Goal: Obtain resource: Obtain resource

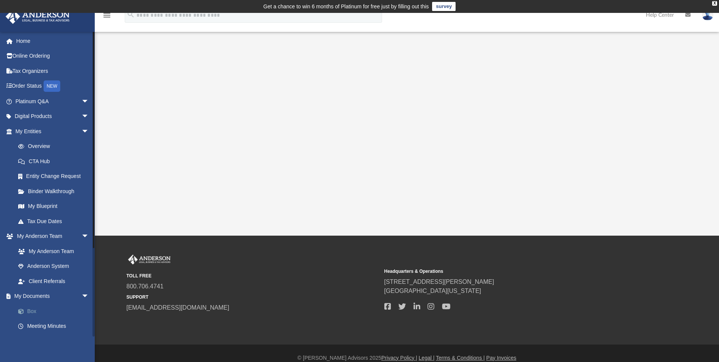
click at [55, 314] on link "Box" at bounding box center [56, 310] width 90 height 15
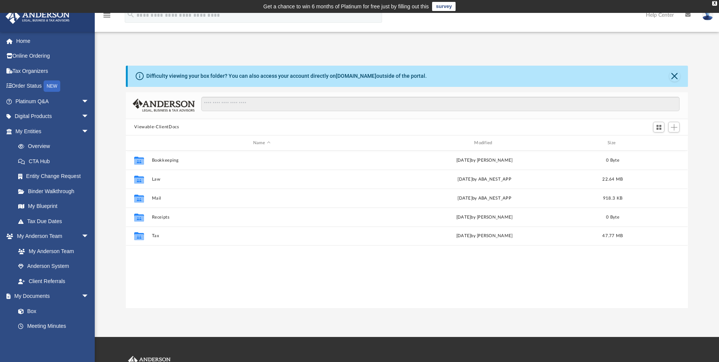
scroll to position [167, 557]
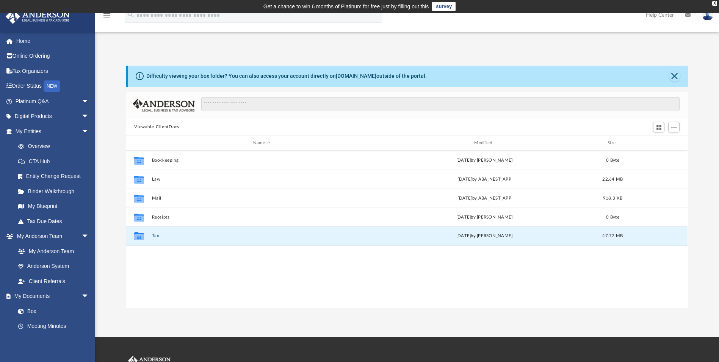
click at [154, 238] on button "Tax" at bounding box center [262, 236] width 220 height 5
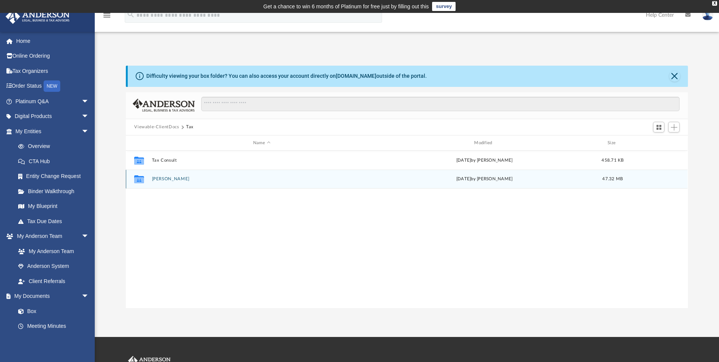
click at [160, 176] on div "Collaborated Folder Teeters, John Mon Sep 29 2025 by Alex Price 47.32 MB" at bounding box center [407, 179] width 562 height 19
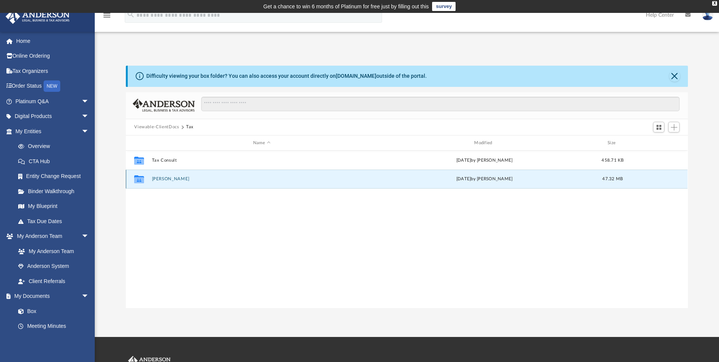
click at [162, 178] on button "Teeters, John" at bounding box center [262, 179] width 220 height 5
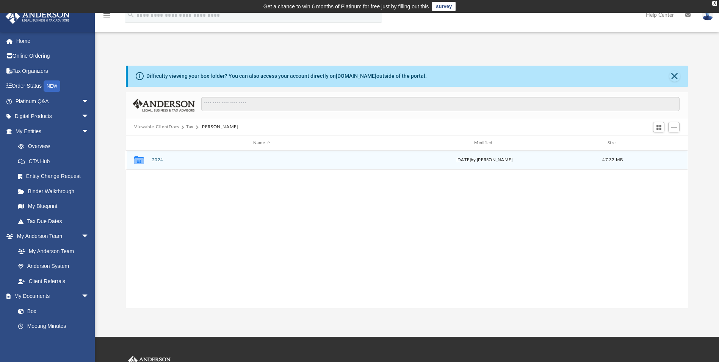
click at [159, 158] on button "2024" at bounding box center [262, 160] width 220 height 5
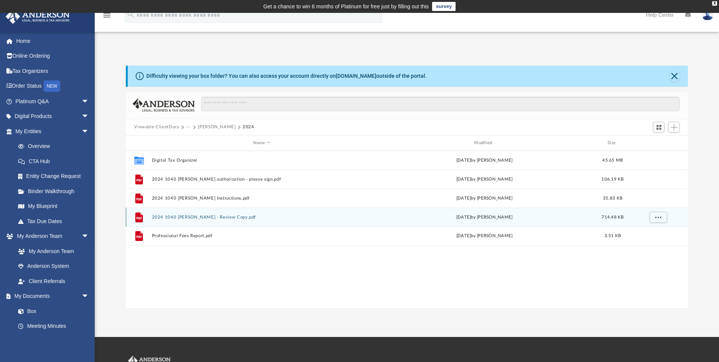
click at [223, 217] on button "2024 1040 Teeters, John - Review Copy.pdf" at bounding box center [262, 217] width 220 height 5
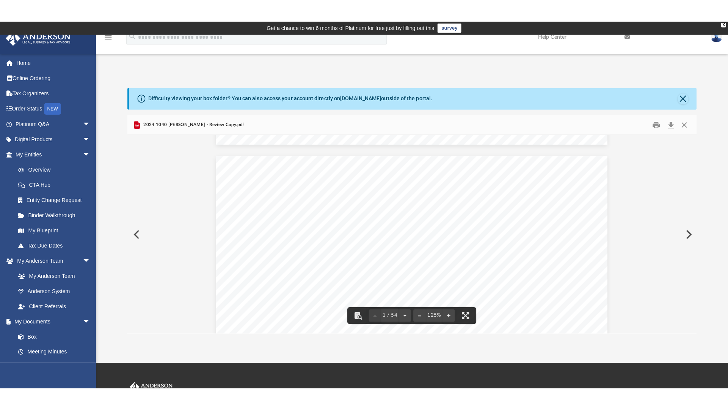
scroll to position [0, 0]
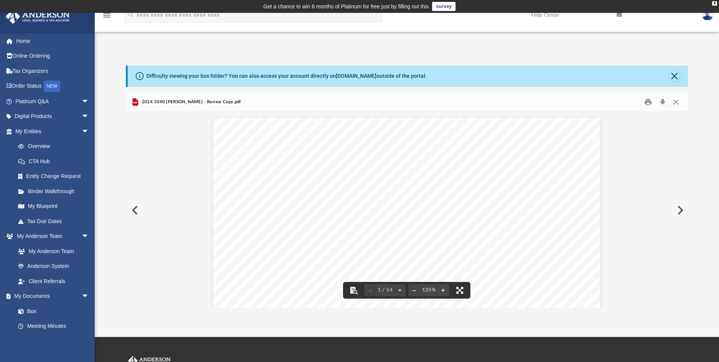
click at [459, 290] on button "File preview" at bounding box center [460, 290] width 17 height 17
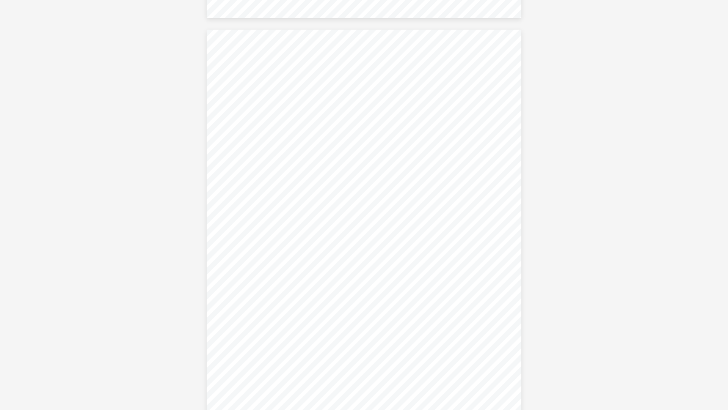
scroll to position [11790, 0]
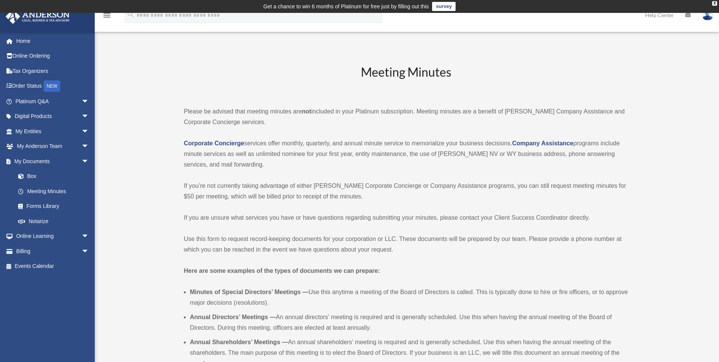
click at [688, 16] on icon at bounding box center [688, 15] width 5 height 5
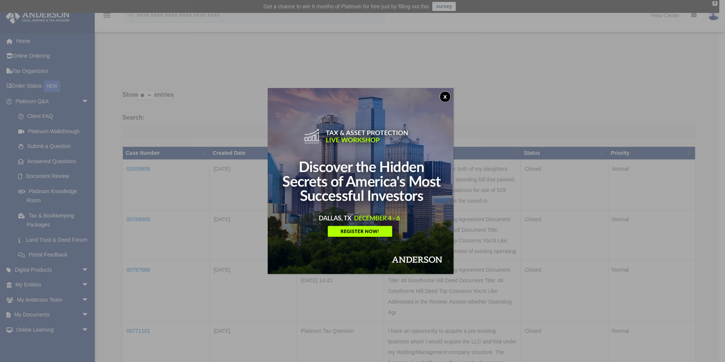
click at [447, 96] on button "x" at bounding box center [445, 96] width 11 height 11
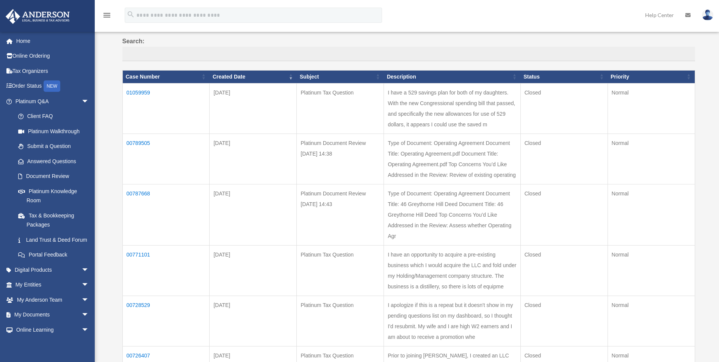
scroll to position [79, 0]
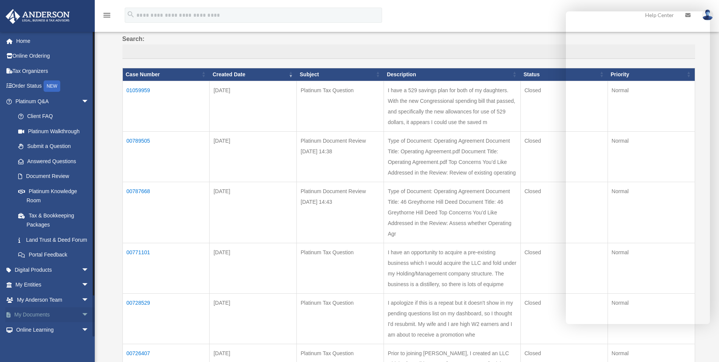
click at [82, 322] on span "arrow_drop_down" at bounding box center [89, 315] width 15 height 16
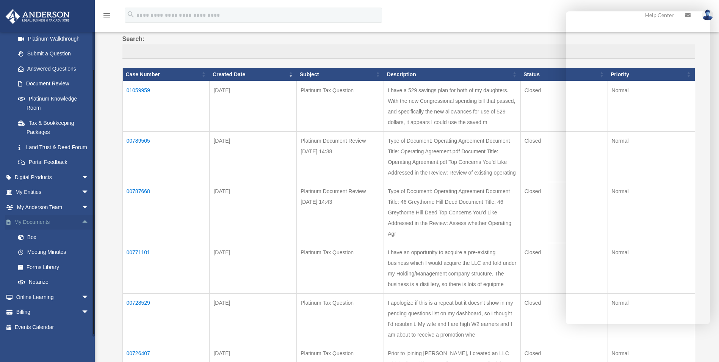
scroll to position [102, 0]
click at [36, 234] on link "Box" at bounding box center [56, 236] width 90 height 15
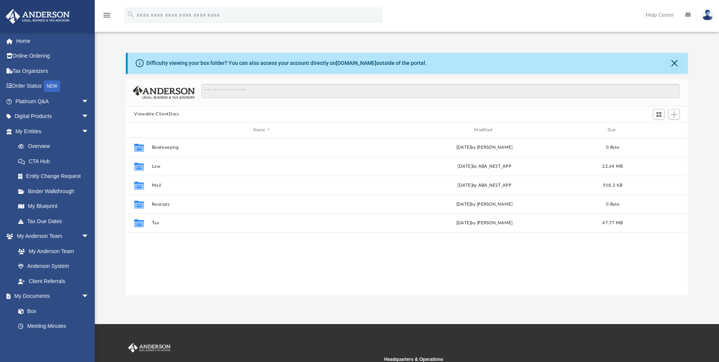
scroll to position [167, 557]
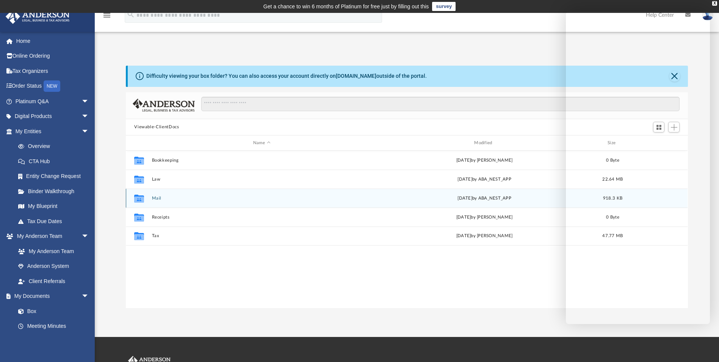
click at [160, 204] on div "Collaborated Folder Mail Fri Jan 3 2025 by ABA_NEST_APP 918.3 KB" at bounding box center [407, 197] width 562 height 19
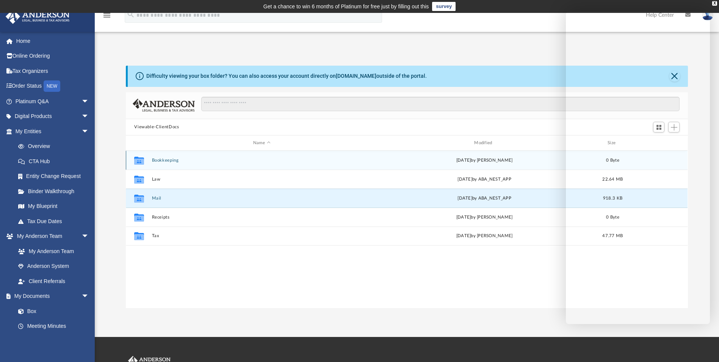
click at [155, 155] on div "Collaborated Folder Bookkeeping Sat Aug 17 2024 by Charles Rogler 0 Byte" at bounding box center [407, 160] width 562 height 19
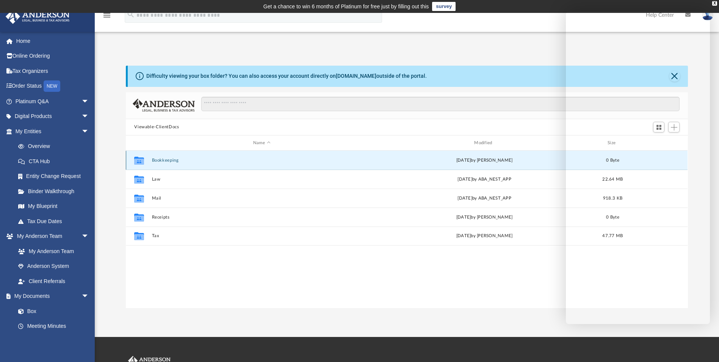
click at [157, 159] on button "Bookkeeping" at bounding box center [262, 160] width 220 height 5
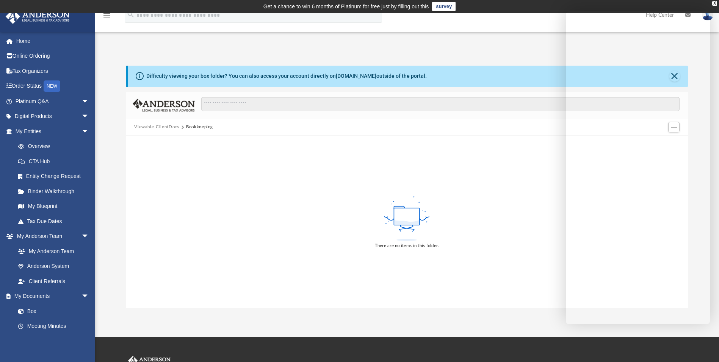
click at [170, 129] on button "Viewable-ClientDocs" at bounding box center [156, 127] width 45 height 7
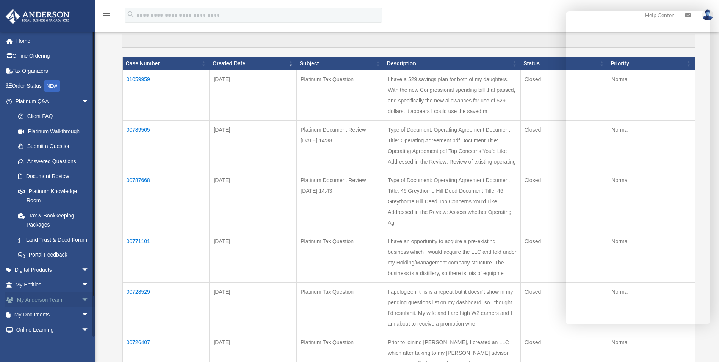
scroll to position [91, 0]
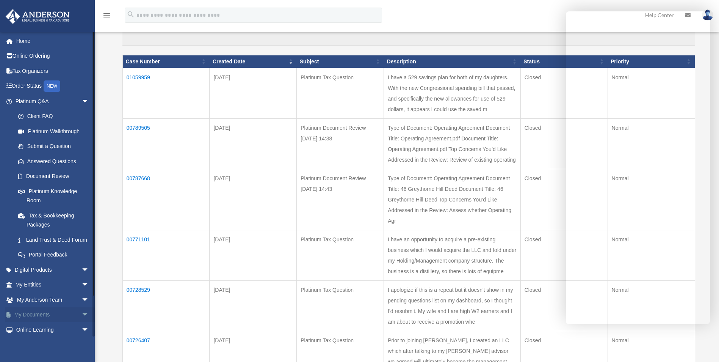
click at [82, 323] on span "arrow_drop_down" at bounding box center [89, 315] width 15 height 16
click at [82, 323] on span "arrow_drop_up" at bounding box center [89, 315] width 15 height 16
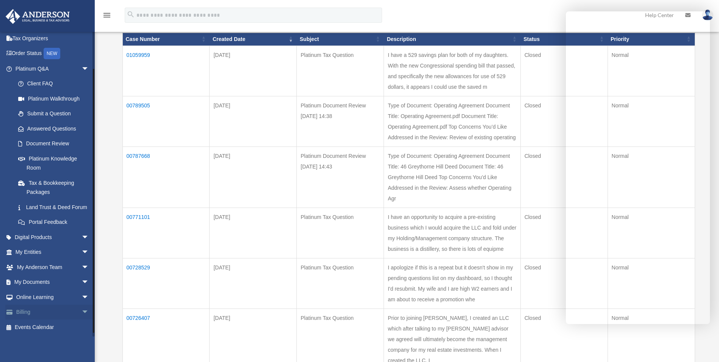
scroll to position [38, 0]
click at [82, 284] on span "arrow_drop_down" at bounding box center [89, 283] width 15 height 16
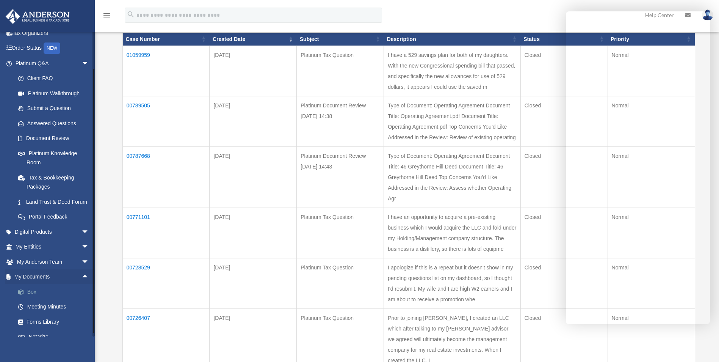
click at [33, 299] on link "Box" at bounding box center [56, 291] width 90 height 15
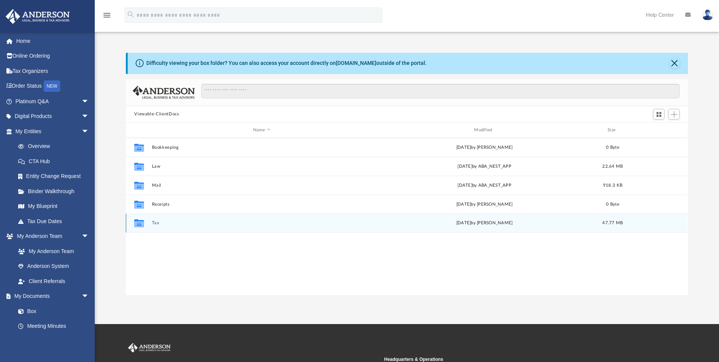
scroll to position [167, 557]
